Goal: Task Accomplishment & Management: Manage account settings

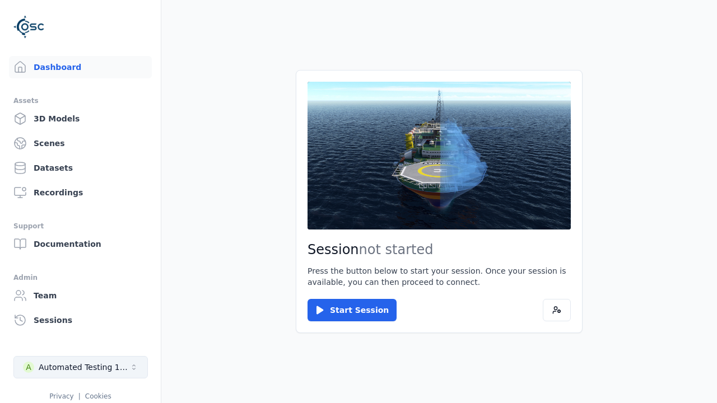
click at [81, 368] on div "Automated Testing 1 - Playwright" at bounding box center [84, 367] width 91 height 11
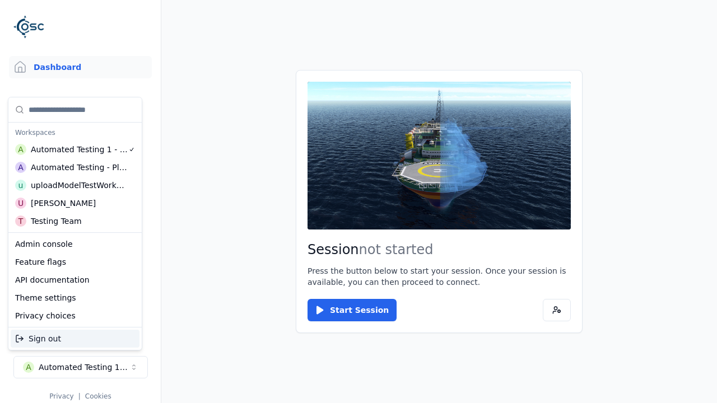
click at [75, 168] on div "Automated Testing - Playwright" at bounding box center [79, 167] width 97 height 11
click at [359, 202] on html "Support Dashboard Assets 3D Models Scenes Datasets Recordings Support Documenta…" at bounding box center [358, 201] width 717 height 403
click at [80, 143] on link "Scenes" at bounding box center [80, 143] width 143 height 22
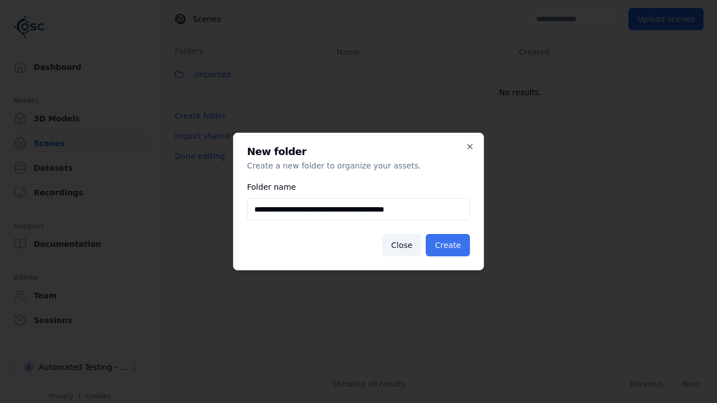
type input "**********"
click at [448, 245] on button "Create" at bounding box center [448, 245] width 44 height 22
click at [200, 166] on button "Done editing" at bounding box center [200, 156] width 64 height 20
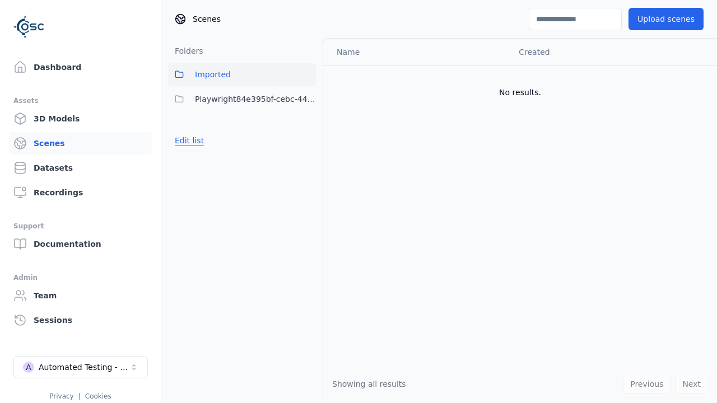
click at [189, 141] on button "Edit list" at bounding box center [189, 141] width 43 height 20
click at [307, 99] on html "Support Dashboard Assets 3D Models Scenes Datasets Recordings Support Documenta…" at bounding box center [358, 201] width 717 height 403
click at [307, 158] on div "Rename" at bounding box center [307, 158] width 75 height 18
